Goal: Use online tool/utility: Utilize a website feature to perform a specific function

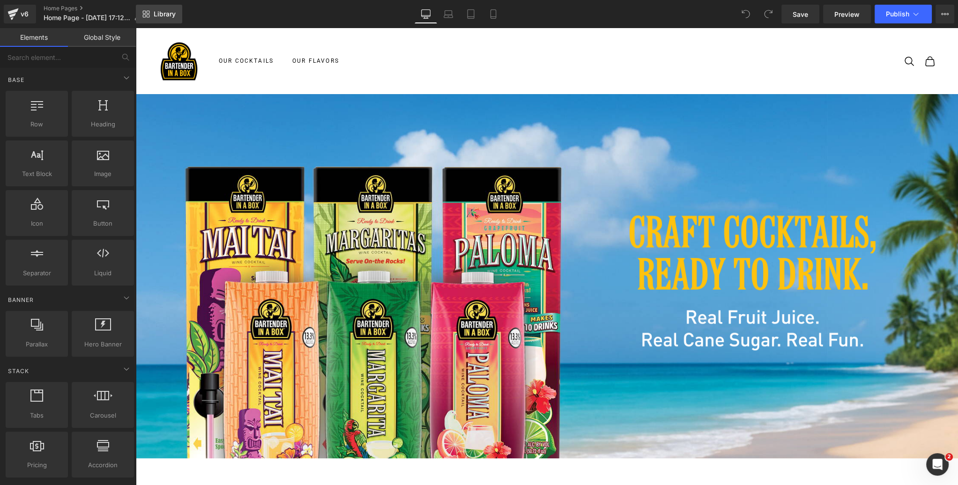
click at [166, 16] on span "Library" at bounding box center [165, 14] width 22 height 8
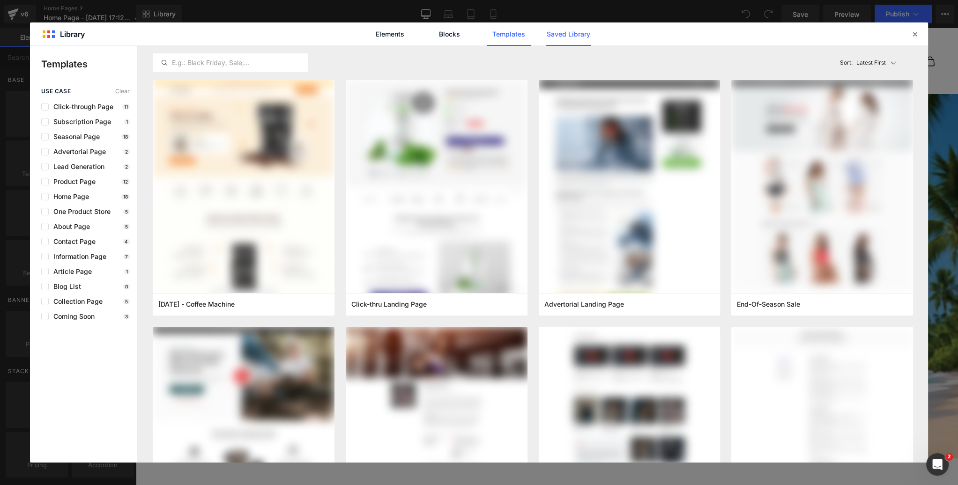
click at [556, 37] on link "Saved Library" at bounding box center [568, 33] width 44 height 23
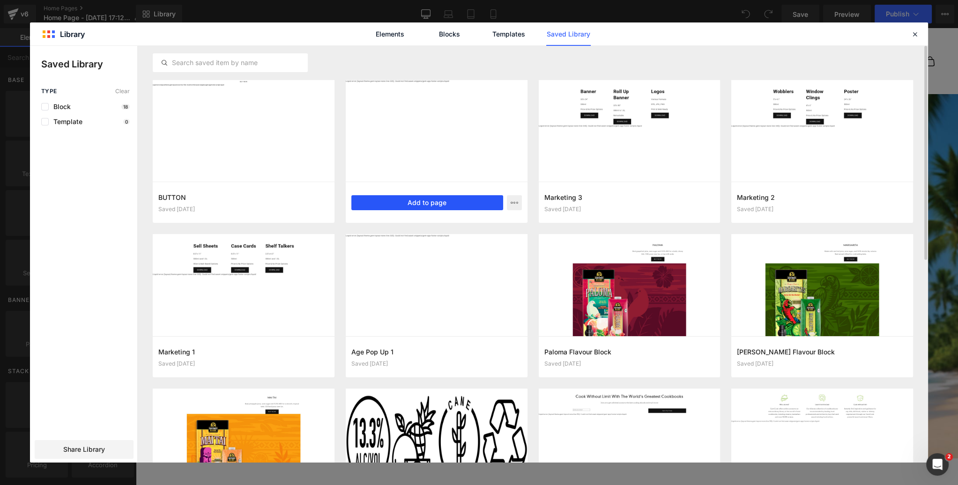
click at [419, 201] on button "Add to page" at bounding box center [427, 202] width 152 height 15
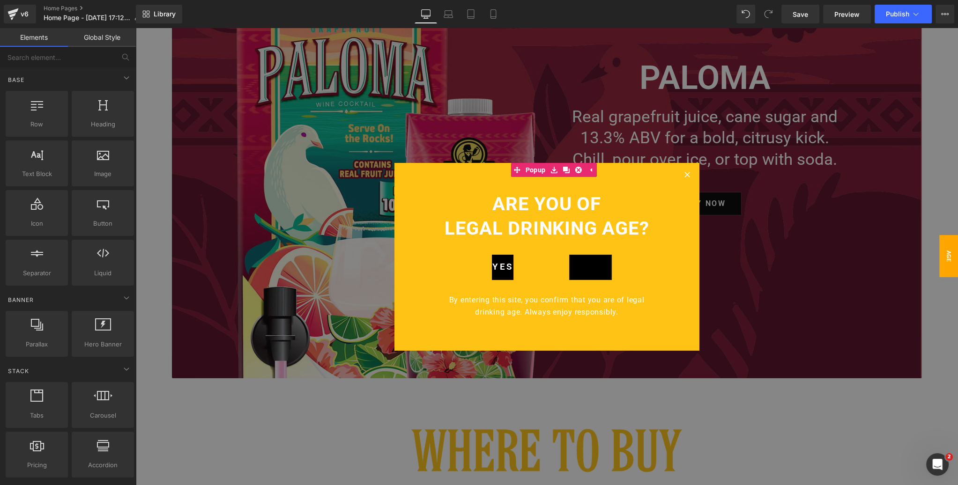
scroll to position [3271, 0]
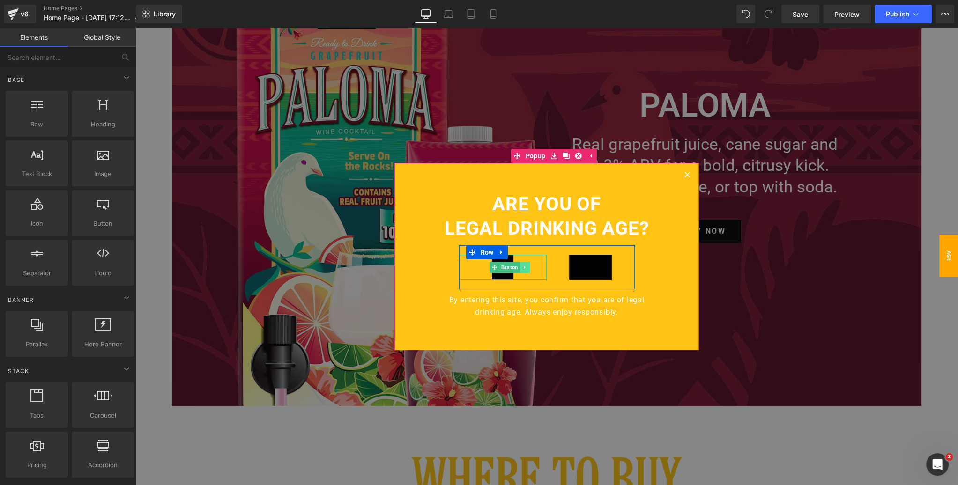
click at [523, 266] on icon at bounding box center [524, 268] width 5 height 6
click at [529, 268] on icon at bounding box center [529, 267] width 5 height 5
click at [612, 266] on icon at bounding box center [612, 266] width 1 height 3
click at [617, 266] on icon at bounding box center [617, 268] width 5 height 6
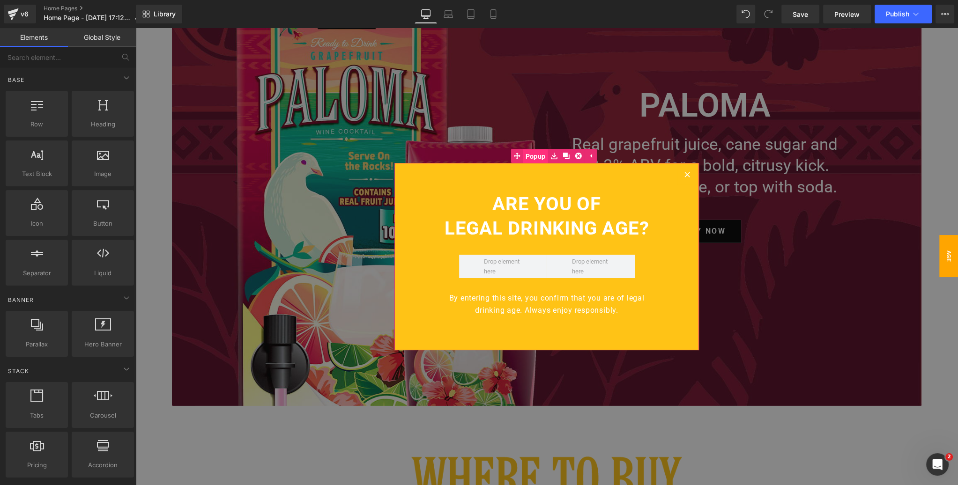
click at [532, 157] on span "Popup" at bounding box center [535, 156] width 25 height 14
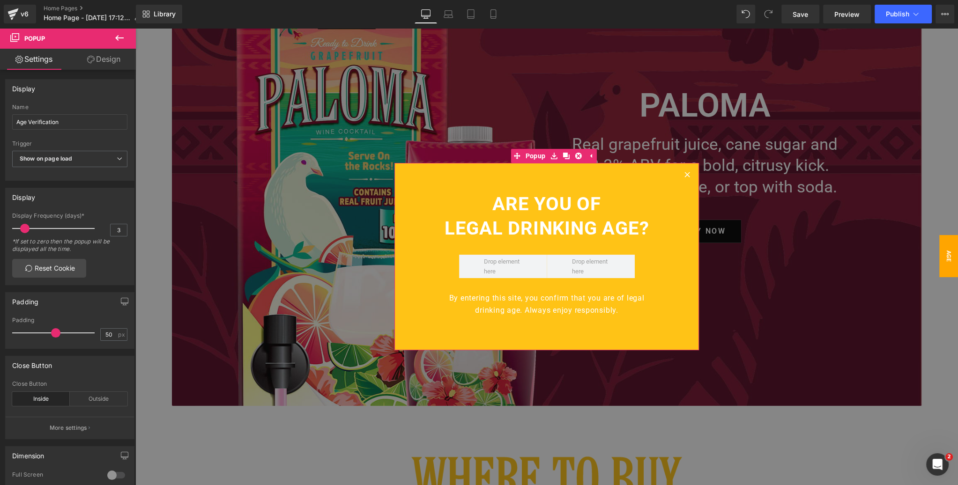
click at [107, 59] on link "Design" at bounding box center [104, 59] width 68 height 21
click at [0, 0] on div "Spacing" at bounding box center [0, 0] width 0 height 0
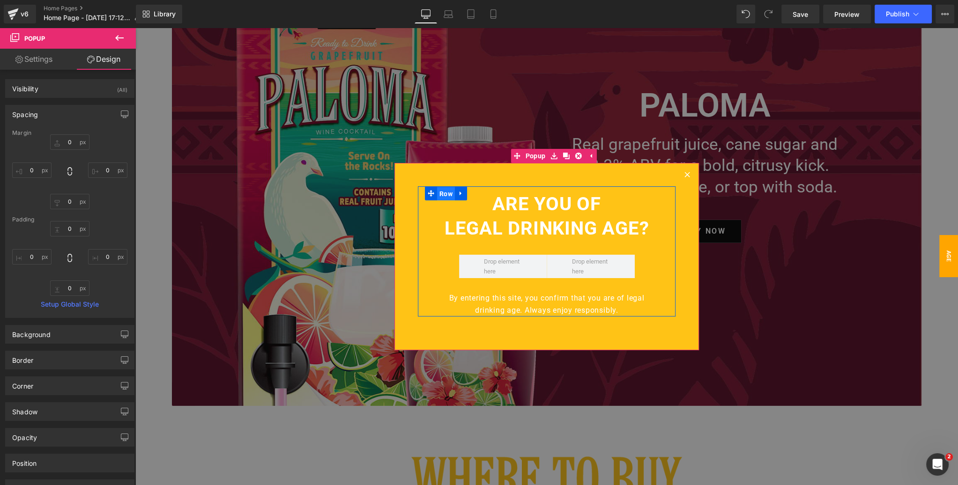
click at [445, 193] on span "Row" at bounding box center [446, 194] width 18 height 14
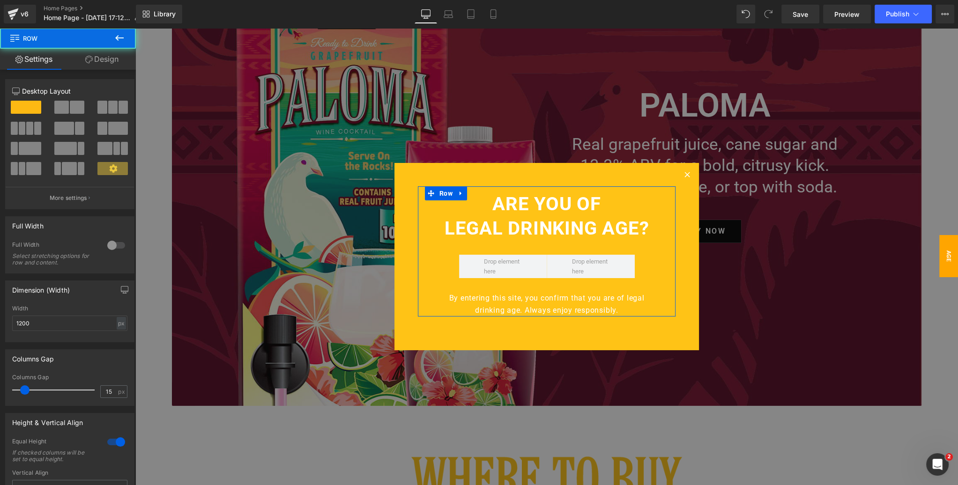
click at [107, 59] on link "Design" at bounding box center [102, 59] width 68 height 21
click at [0, 0] on div "Spacing" at bounding box center [0, 0] width 0 height 0
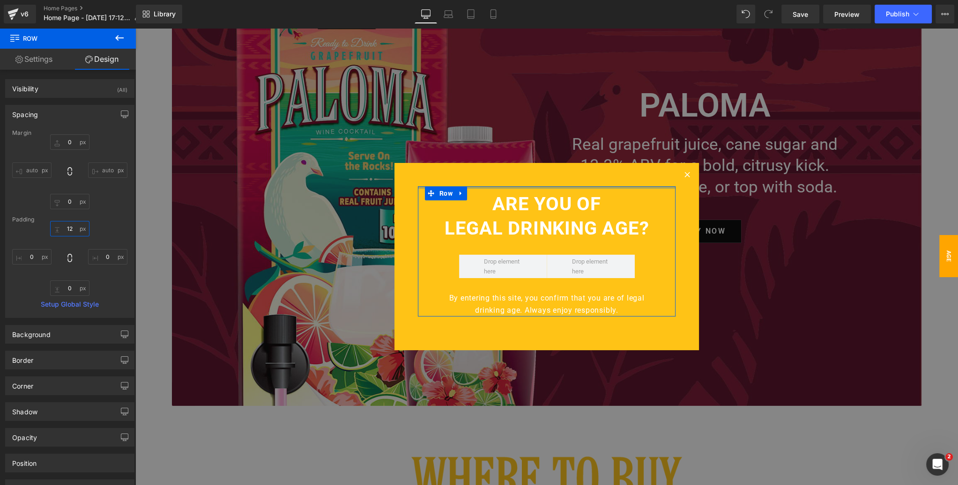
click at [69, 228] on input "12" at bounding box center [69, 228] width 39 height 15
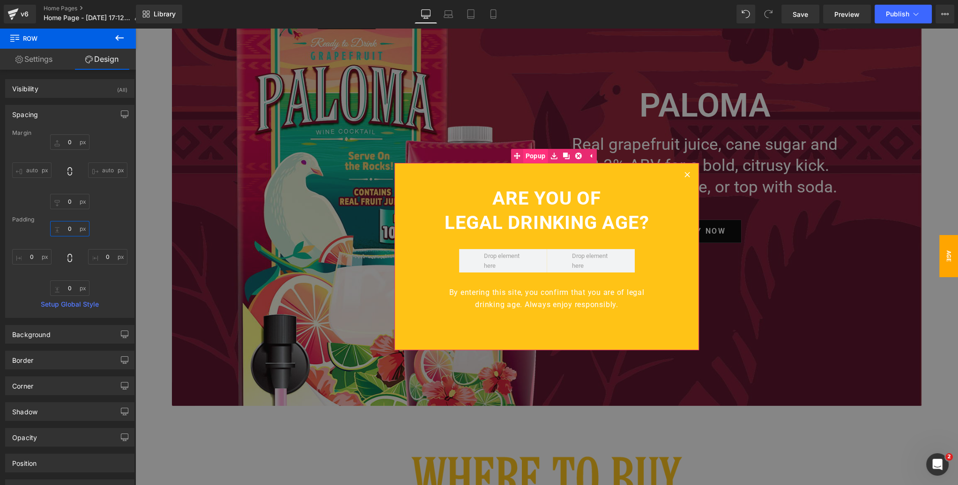
type input "0"
click at [533, 157] on span "Popup" at bounding box center [535, 156] width 25 height 14
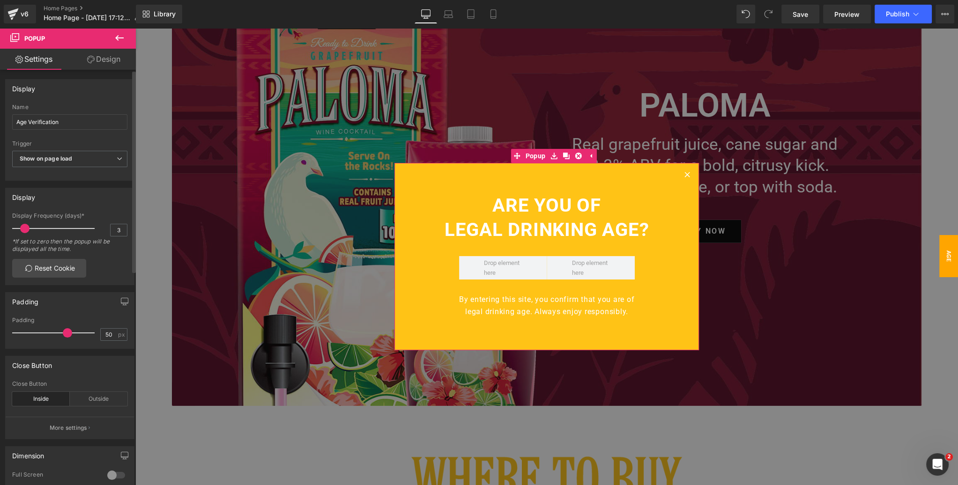
drag, startPoint x: 54, startPoint y: 335, endPoint x: 66, endPoint y: 333, distance: 11.4
click at [66, 333] on span at bounding box center [67, 332] width 9 height 9
click at [117, 36] on icon at bounding box center [119, 38] width 8 height 6
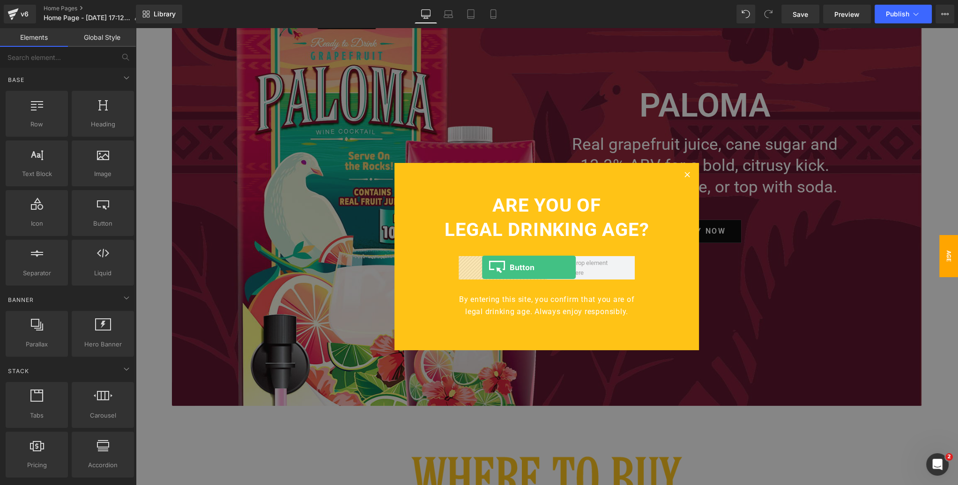
drag, startPoint x: 230, startPoint y: 243, endPoint x: 482, endPoint y: 267, distance: 252.6
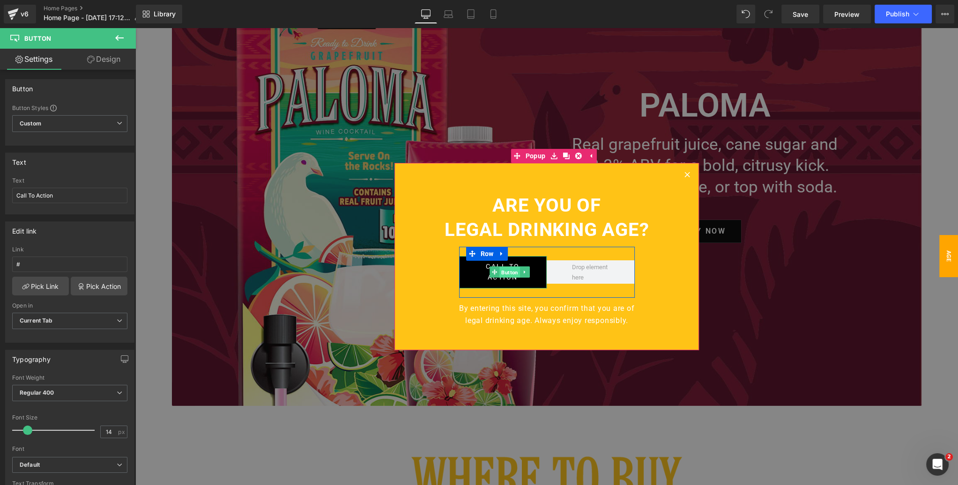
click at [512, 271] on span "Button" at bounding box center [509, 272] width 21 height 11
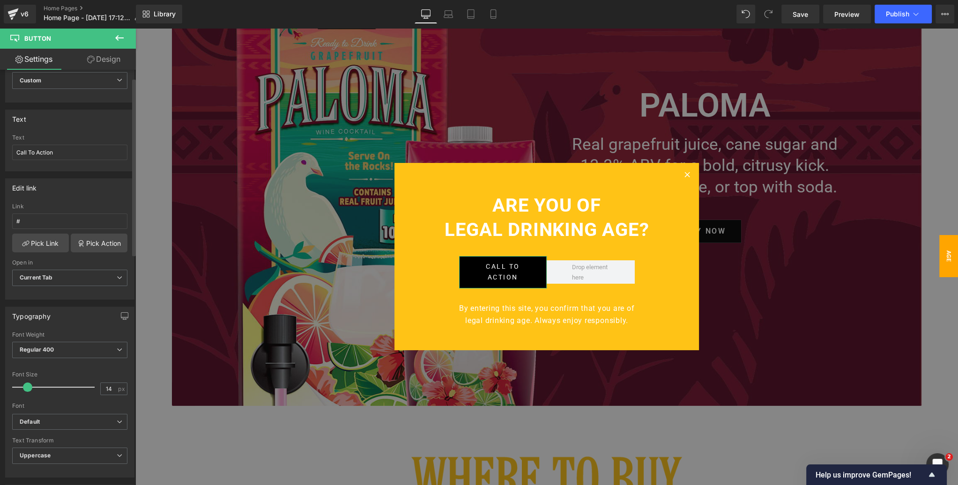
scroll to position [0, 0]
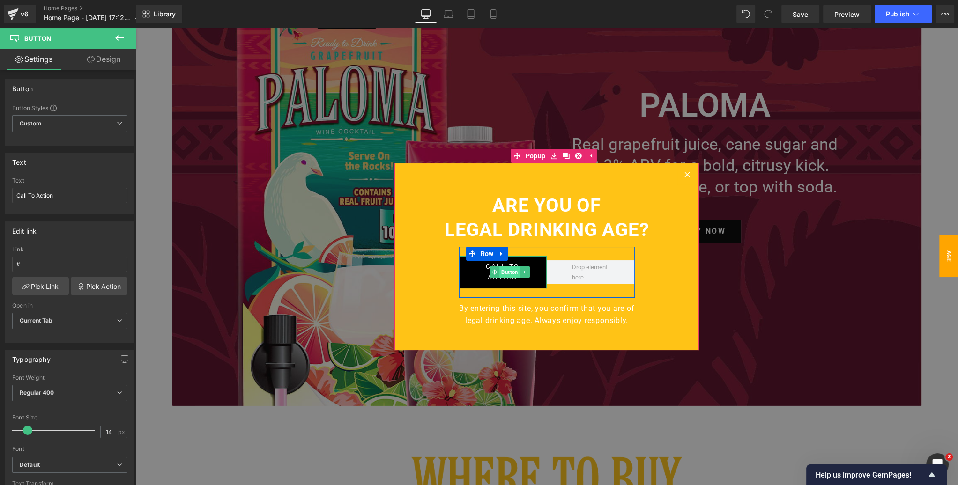
click at [510, 273] on span "Button" at bounding box center [509, 271] width 21 height 11
click at [107, 59] on link "Design" at bounding box center [104, 59] width 68 height 21
